Goal: Task Accomplishment & Management: Complete application form

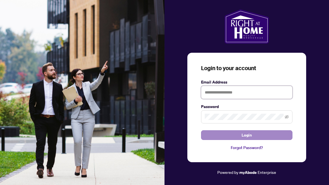
type input "**********"
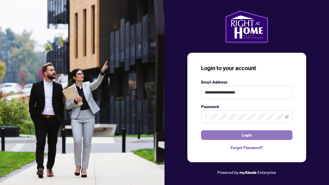
click at [262, 135] on button "Login" at bounding box center [246, 135] width 91 height 10
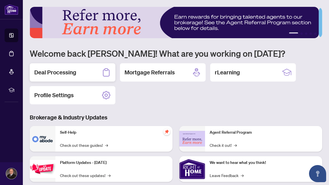
click at [59, 70] on h2 "Deal Processing" at bounding box center [55, 72] width 42 height 8
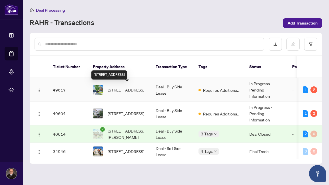
click at [127, 90] on span "[STREET_ADDRESS]" at bounding box center [126, 90] width 37 height 6
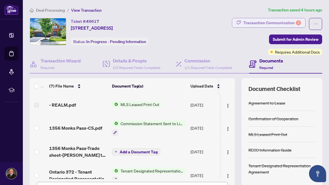
click at [276, 23] on div "Transaction Communication 2" at bounding box center [272, 22] width 58 height 9
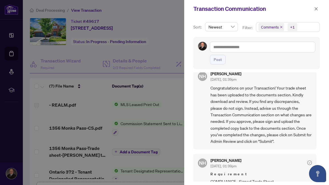
scroll to position [55, 0]
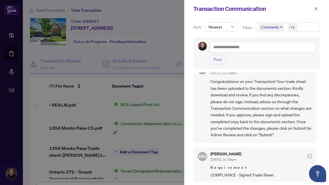
click at [315, 7] on icon "close" at bounding box center [315, 8] width 3 height 3
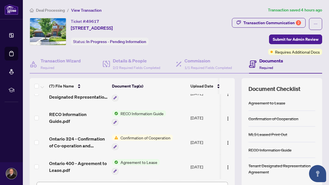
scroll to position [82, 0]
drag, startPoint x: 122, startPoint y: 178, endPoint x: 160, endPoint y: 179, distance: 37.9
click at [160, 179] on div "(7) File Name Document Tag(s) Upload Date Status - REALM.pdf MLS Leased Print O…" at bounding box center [132, 142] width 205 height 128
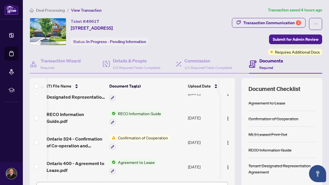
click at [158, 168] on td "Agreement to Lease" at bounding box center [146, 167] width 78 height 25
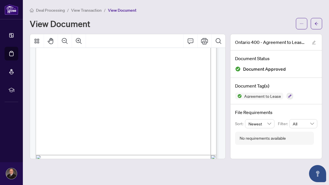
scroll to position [1091, 0]
click at [316, 23] on icon "arrow-left" at bounding box center [316, 24] width 4 height 4
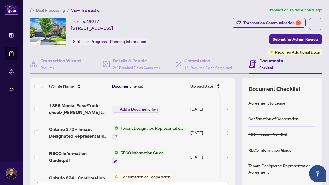
scroll to position [82, 0]
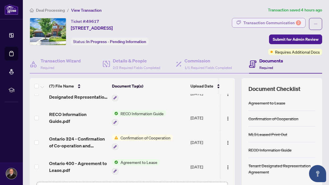
click at [275, 21] on div "Transaction Communication 2" at bounding box center [272, 22] width 58 height 9
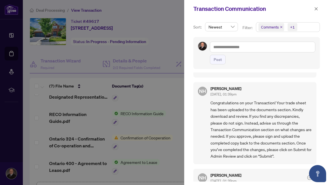
scroll to position [55, 0]
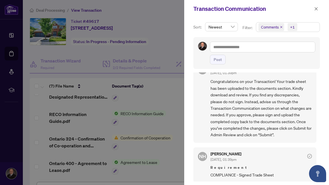
drag, startPoint x: 152, startPoint y: 177, endPoint x: 175, endPoint y: 176, distance: 23.1
click at [175, 176] on div at bounding box center [164, 92] width 329 height 185
click at [316, 8] on icon "close" at bounding box center [315, 8] width 3 height 3
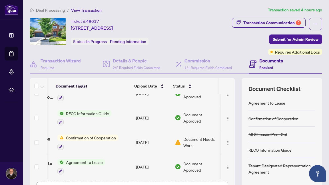
scroll to position [0, 60]
click at [187, 139] on span "Document Needs Work" at bounding box center [200, 142] width 35 height 13
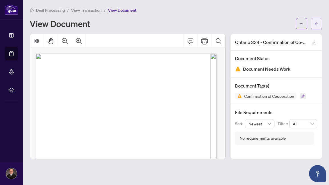
click at [317, 24] on icon "arrow-left" at bounding box center [316, 24] width 4 height 4
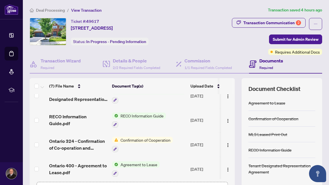
scroll to position [82, 0]
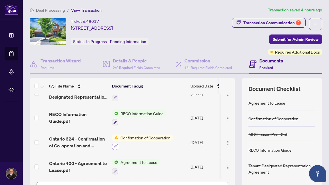
click at [114, 145] on icon "button" at bounding box center [114, 146] width 3 height 3
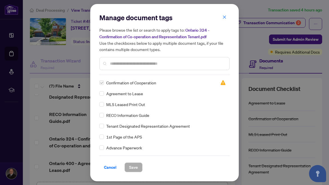
click at [141, 83] on span "Confirmation of Cooperation" at bounding box center [131, 83] width 50 height 6
click at [110, 165] on span "Cancel" at bounding box center [110, 167] width 13 height 9
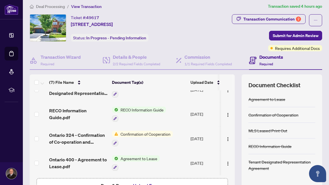
scroll to position [61, 0]
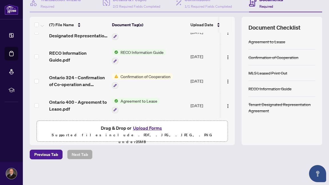
click at [147, 127] on button "Upload Forms" at bounding box center [147, 127] width 32 height 7
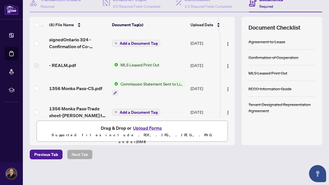
scroll to position [0, 0]
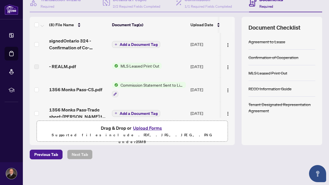
click at [138, 43] on span "Add a Document Tag" at bounding box center [138, 44] width 38 height 4
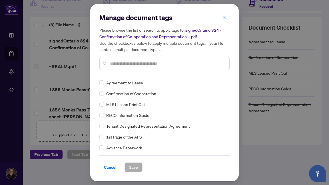
click at [132, 63] on input "text" at bounding box center [167, 63] width 115 height 6
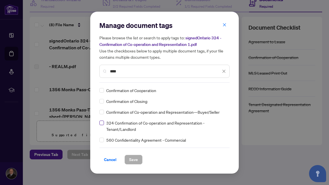
type input "****"
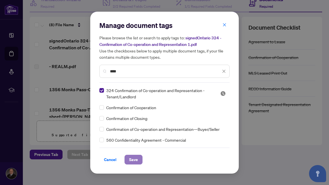
click at [134, 159] on span "Save" at bounding box center [133, 159] width 9 height 9
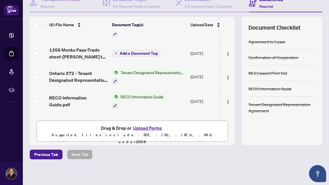
scroll to position [62, 0]
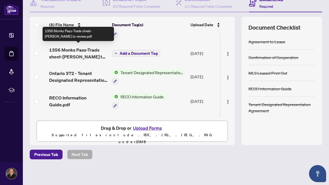
click at [75, 50] on span "1356 Monks Pass-Trade sheet-[PERSON_NAME] to review.pdf" at bounding box center [78, 53] width 58 height 14
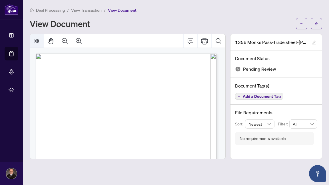
click at [38, 41] on icon "Thumbnails" at bounding box center [37, 41] width 5 height 5
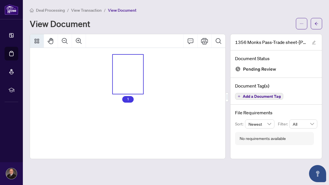
click at [38, 41] on icon "Thumbnails" at bounding box center [37, 41] width 5 height 5
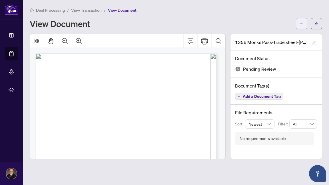
click at [302, 24] on icon "ellipsis" at bounding box center [301, 24] width 4 height 4
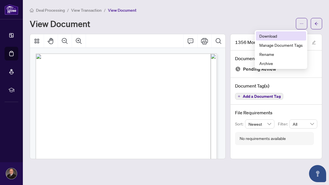
click at [266, 36] on span "Download" at bounding box center [280, 36] width 43 height 6
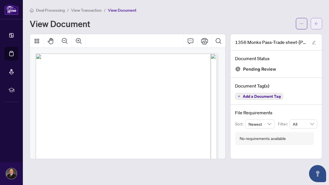
click at [318, 26] on span "button" at bounding box center [316, 23] width 4 height 9
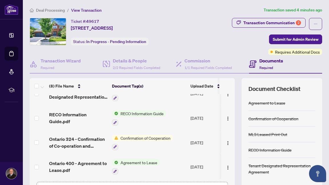
scroll to position [61, 0]
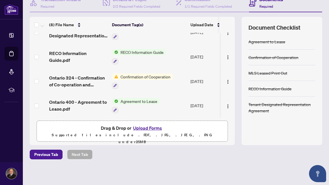
click at [116, 128] on span "Drag & Drop or Upload Forms" at bounding box center [132, 127] width 63 height 7
click at [154, 127] on button "Upload Forms" at bounding box center [147, 127] width 32 height 7
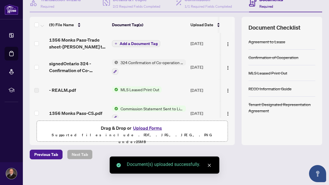
scroll to position [0, 0]
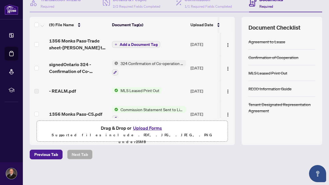
click at [139, 43] on span "Add a Document Tag" at bounding box center [138, 44] width 38 height 4
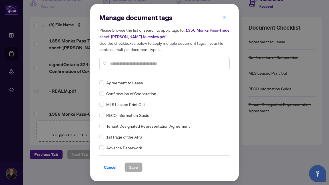
click at [131, 65] on input "text" at bounding box center [167, 63] width 115 height 6
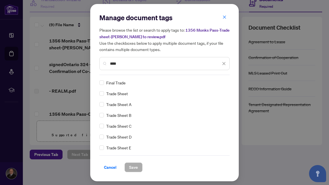
type input "****"
click at [131, 167] on span "Save" at bounding box center [133, 167] width 9 height 9
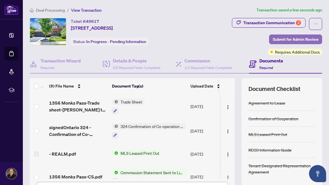
click at [294, 38] on span "Submit for Admin Review" at bounding box center [295, 39] width 46 height 9
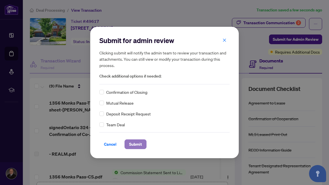
click at [132, 144] on span "Submit" at bounding box center [135, 144] width 13 height 9
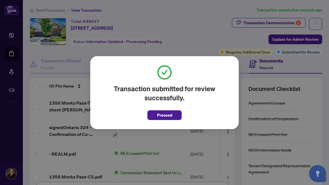
drag, startPoint x: 163, startPoint y: 116, endPoint x: 166, endPoint y: 114, distance: 3.5
click at [163, 116] on span "Proceed" at bounding box center [164, 115] width 15 height 9
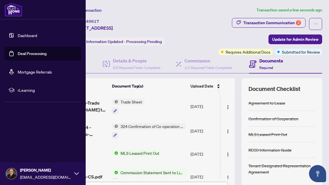
click at [34, 55] on link "Deal Processing" at bounding box center [32, 53] width 29 height 5
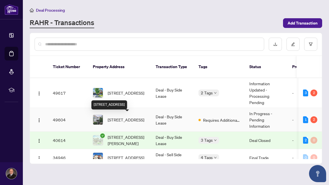
click at [119, 119] on span "[STREET_ADDRESS]" at bounding box center [126, 120] width 37 height 6
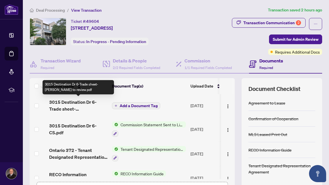
click at [67, 105] on span "3015 Destination Dr 6-Trade sheet-[PERSON_NAME] to review.pdf" at bounding box center [78, 106] width 58 height 14
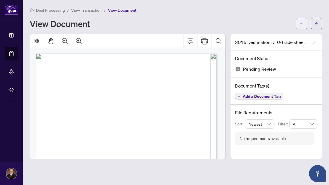
click at [302, 23] on icon "ellipsis" at bounding box center [301, 24] width 4 height 4
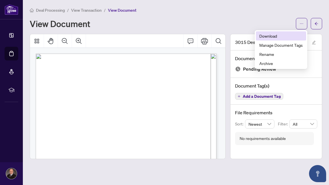
click at [273, 34] on span "Download" at bounding box center [280, 36] width 43 height 6
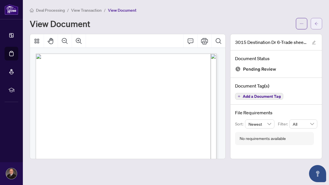
click at [318, 21] on span "button" at bounding box center [316, 23] width 4 height 9
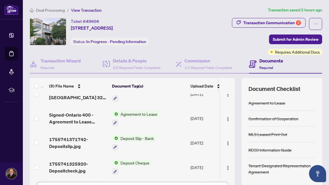
scroll to position [61, 0]
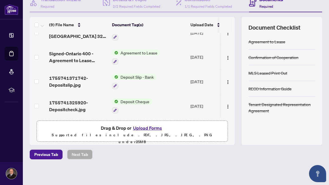
click at [148, 127] on button "Upload Forms" at bounding box center [147, 127] width 32 height 7
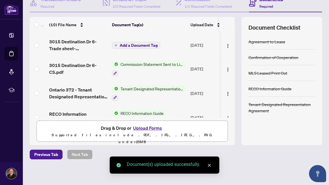
scroll to position [0, 0]
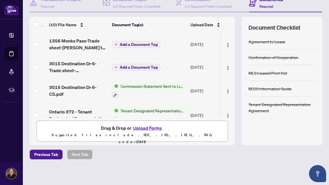
click at [136, 42] on span "Add a Document Tag" at bounding box center [138, 44] width 38 height 4
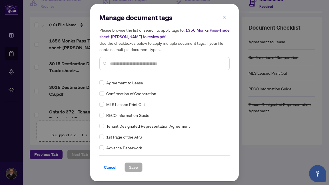
click at [139, 63] on input "text" at bounding box center [167, 63] width 115 height 6
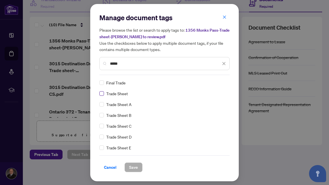
type input "*****"
click at [133, 164] on span "Save" at bounding box center [133, 167] width 9 height 9
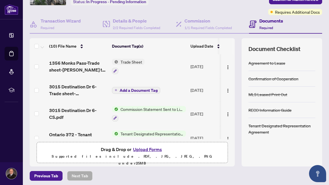
scroll to position [34, 0]
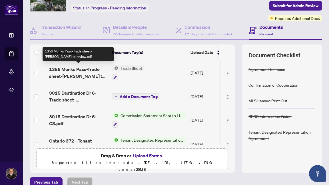
click at [80, 71] on span "1356 Monks Pass-Trade sheet-[PERSON_NAME] to review.pdf" at bounding box center [78, 73] width 58 height 14
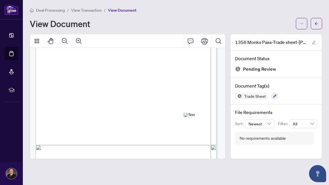
scroll to position [126, 0]
click at [315, 24] on icon "arrow-left" at bounding box center [316, 24] width 4 height 4
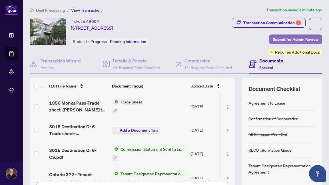
click at [296, 37] on span "Submit for Admin Review" at bounding box center [295, 39] width 46 height 9
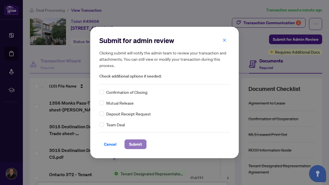
click at [129, 145] on span "Submit" at bounding box center [135, 144] width 13 height 9
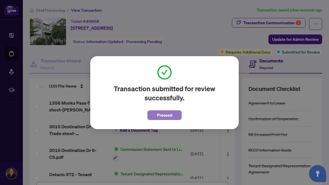
click at [161, 114] on span "Proceed" at bounding box center [164, 115] width 15 height 9
